Goal: Navigation & Orientation: Find specific page/section

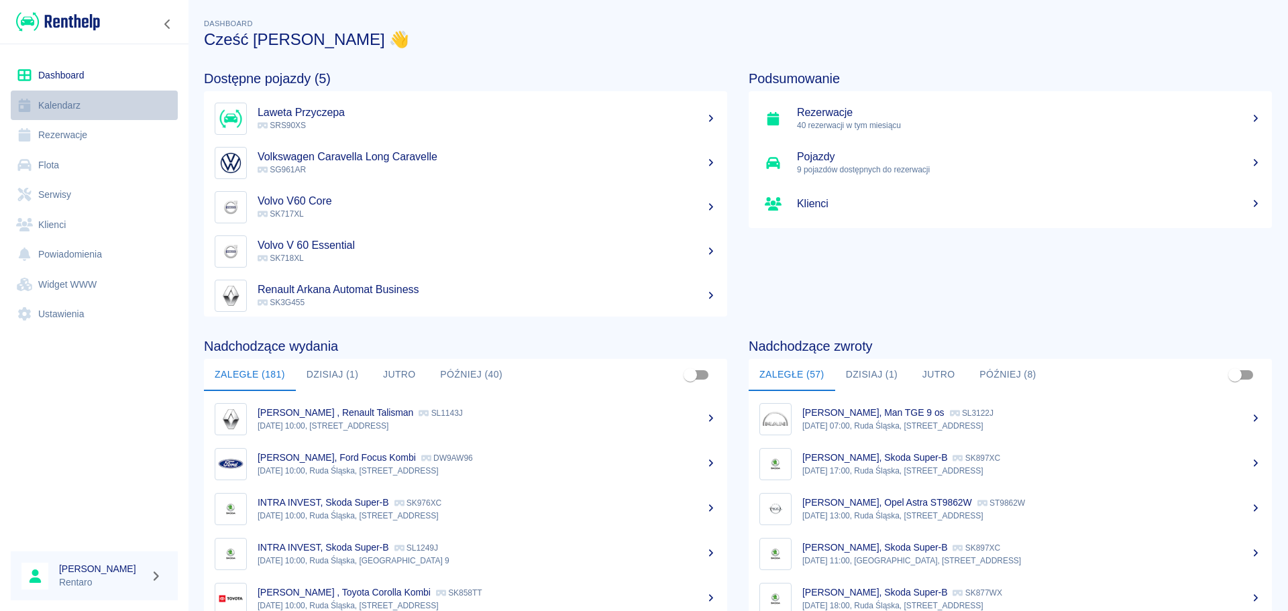
click at [29, 103] on icon at bounding box center [24, 105] width 17 height 13
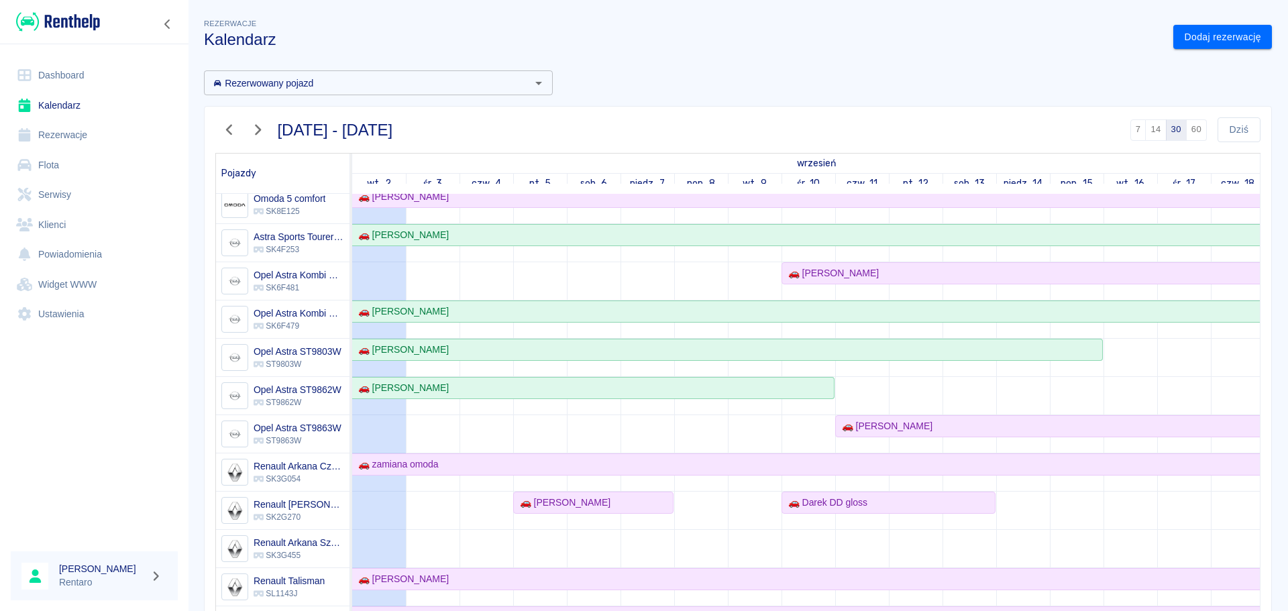
scroll to position [335, 0]
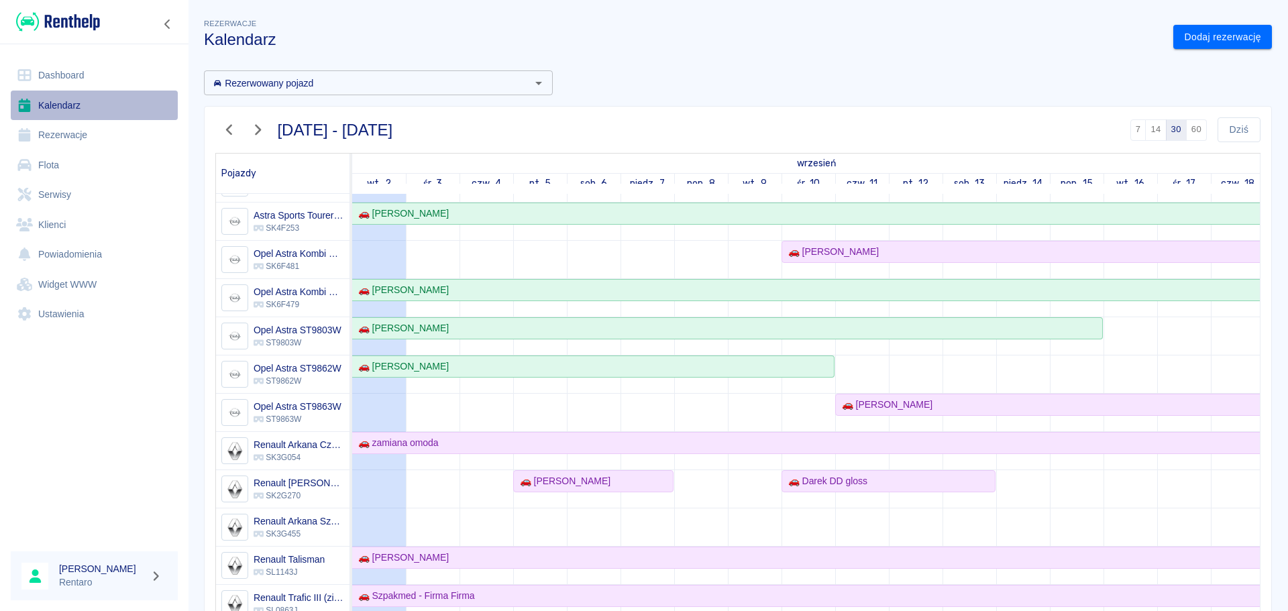
click at [97, 107] on link "Kalendarz" at bounding box center [94, 106] width 167 height 30
